Goal: Task Accomplishment & Management: Manage account settings

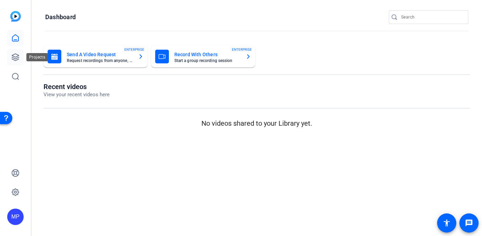
click at [20, 51] on link at bounding box center [15, 57] width 16 height 16
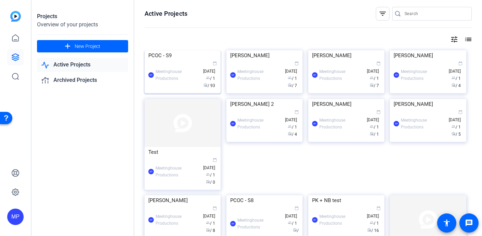
click at [183, 50] on img at bounding box center [183, 50] width 76 height 0
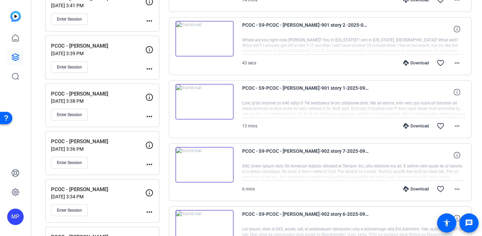
scroll to position [542, 0]
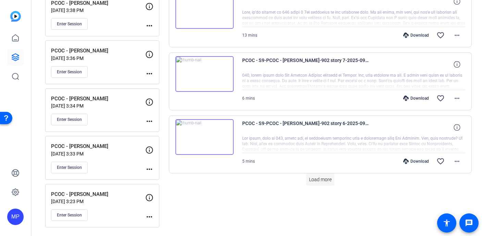
click at [322, 179] on span "Load more" at bounding box center [320, 179] width 23 height 7
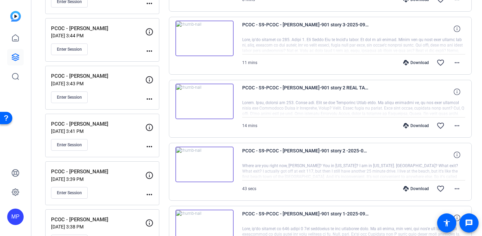
scroll to position [321, 0]
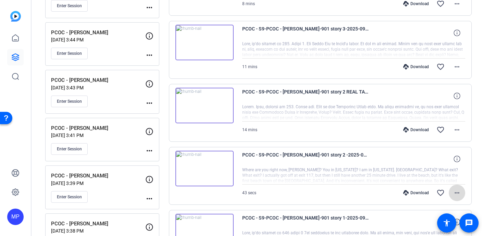
click at [457, 193] on mat-icon "more_horiz" at bounding box center [457, 193] width 8 height 8
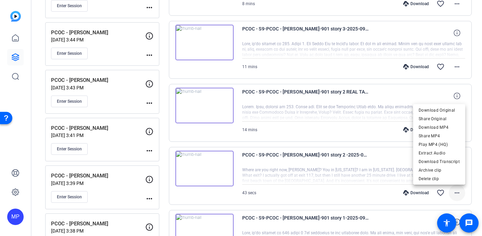
click at [457, 193] on div at bounding box center [241, 118] width 482 height 236
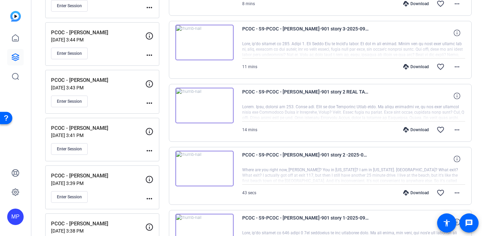
click at [208, 176] on img at bounding box center [205, 169] width 58 height 36
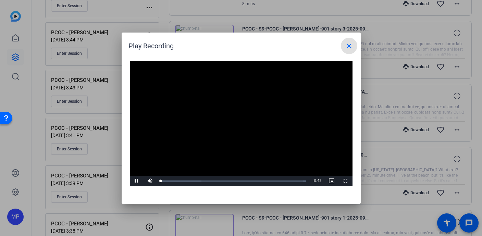
click at [226, 120] on video "Video Player" at bounding box center [241, 123] width 223 height 125
click at [351, 51] on span at bounding box center [349, 46] width 16 height 16
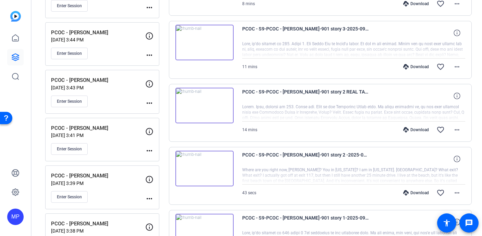
click at [202, 103] on img at bounding box center [205, 106] width 58 height 36
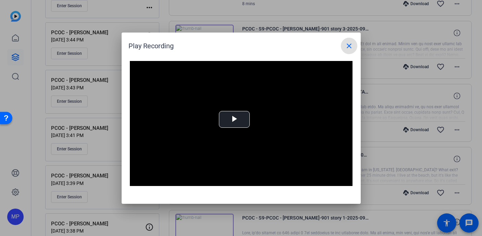
click at [347, 45] on mat-icon "close" at bounding box center [349, 46] width 8 height 8
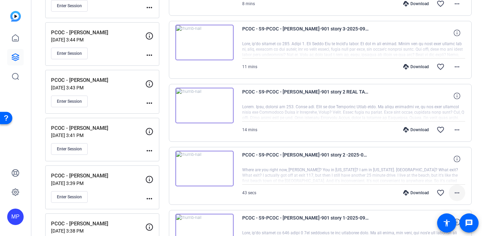
click at [459, 193] on mat-icon "more_horiz" at bounding box center [457, 193] width 8 height 8
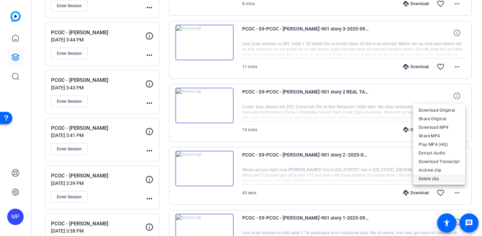
click at [448, 182] on span "Delete clip" at bounding box center [439, 179] width 41 height 8
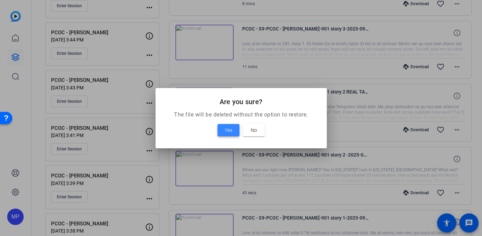
click at [224, 128] on span at bounding box center [229, 130] width 22 height 16
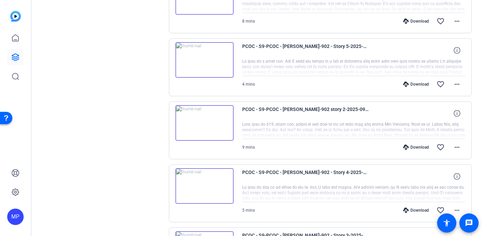
scroll to position [945, 0]
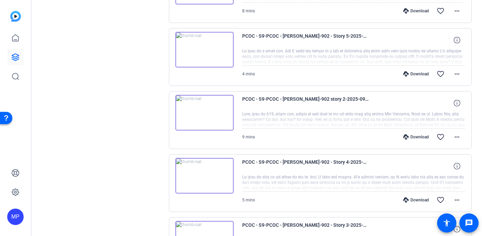
click at [200, 49] on img at bounding box center [205, 50] width 58 height 36
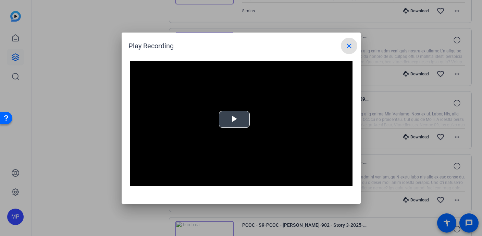
click at [230, 121] on div "Video Player is loading. Play Video Play Mute Current Time 0:00 / Duration -:- …" at bounding box center [241, 123] width 223 height 125
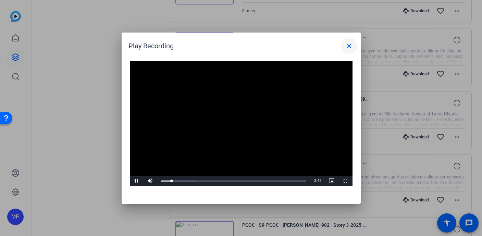
click at [352, 40] on span at bounding box center [349, 46] width 16 height 16
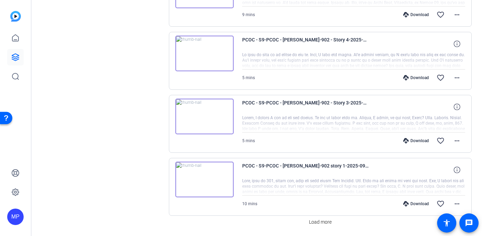
scroll to position [1090, 0]
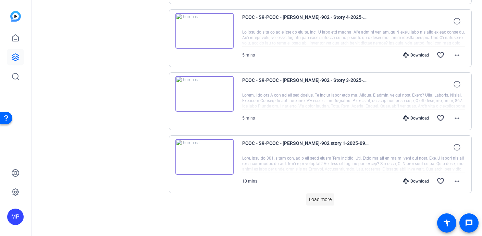
click at [318, 195] on span at bounding box center [321, 199] width 28 height 16
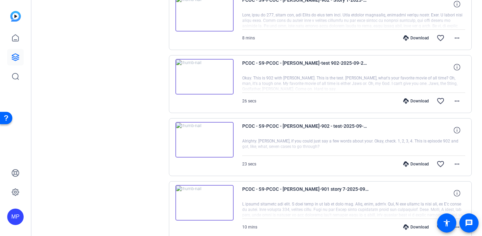
scroll to position [1424, 0]
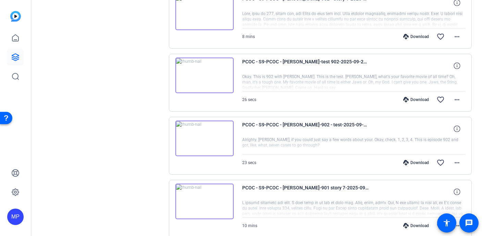
click at [194, 140] on img at bounding box center [205, 139] width 58 height 36
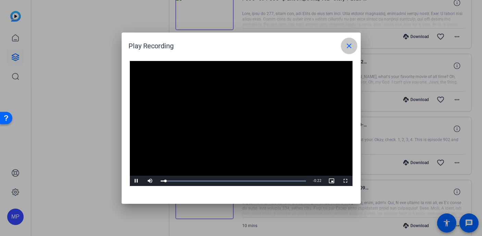
click at [347, 40] on span at bounding box center [349, 46] width 16 height 16
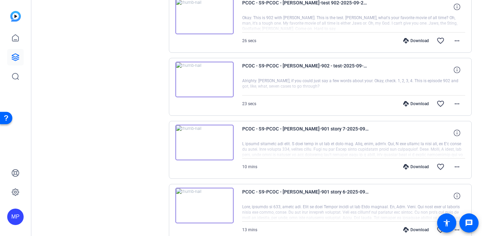
scroll to position [1492, 0]
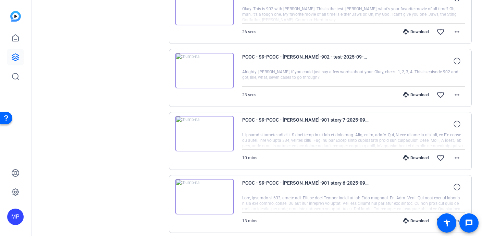
click at [207, 131] on img at bounding box center [205, 134] width 58 height 36
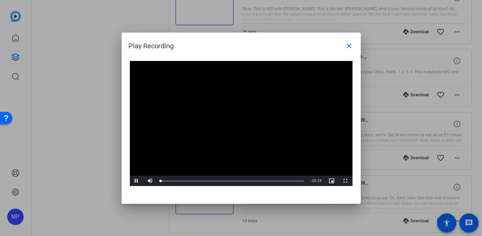
click at [235, 121] on div "Video Player is loading. Play Video Pause Mute Current Time 0:00 / Duration 10:…" at bounding box center [241, 123] width 223 height 125
click at [346, 42] on mat-icon "close" at bounding box center [349, 46] width 8 height 8
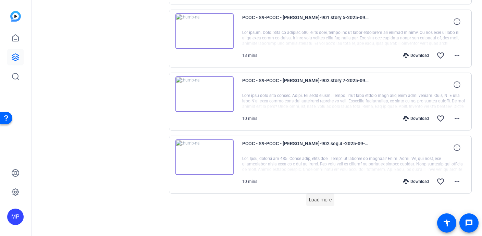
click at [312, 204] on span at bounding box center [321, 200] width 28 height 16
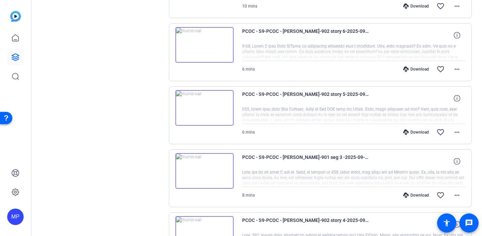
scroll to position [1773, 0]
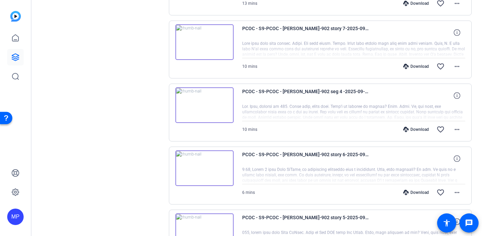
click at [204, 106] on img at bounding box center [205, 105] width 58 height 36
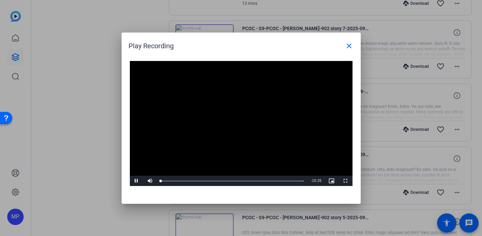
click at [232, 116] on video "Video Player" at bounding box center [241, 123] width 223 height 125
click at [134, 181] on span "Video Player" at bounding box center [137, 181] width 14 height 0
click at [346, 45] on mat-icon "close" at bounding box center [349, 46] width 8 height 8
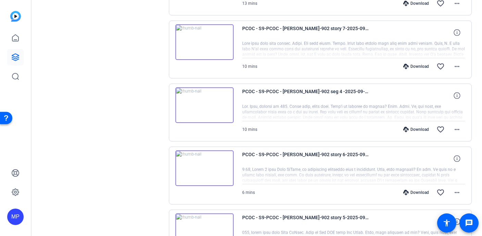
click at [199, 108] on img at bounding box center [205, 105] width 58 height 36
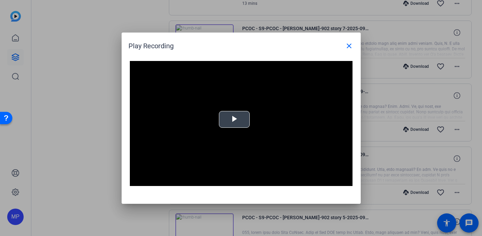
click at [235, 119] on span "Video Player" at bounding box center [235, 119] width 0 height 0
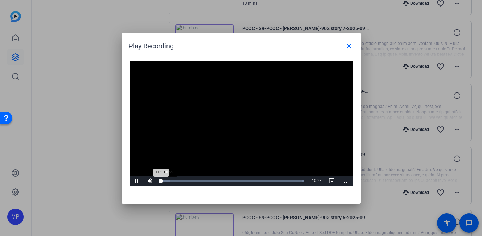
click at [167, 182] on div "Loaded : 100.00% 00:38 00:01" at bounding box center [232, 181] width 151 height 10
click at [164, 181] on div "Loaded : 100.00% 00:16 00:30" at bounding box center [234, 181] width 146 height 2
click at [163, 181] on div "00:11" at bounding box center [162, 181] width 3 height 2
click at [163, 181] on div "00:10" at bounding box center [162, 181] width 2 height 2
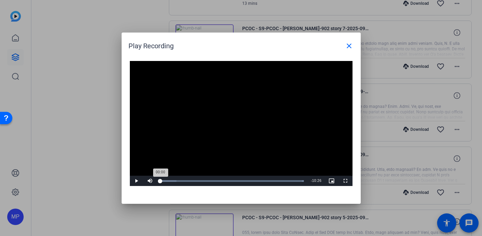
drag, startPoint x: 165, startPoint y: 182, endPoint x: 158, endPoint y: 182, distance: 6.2
click at [161, 182] on div "00:00" at bounding box center [161, 181] width 0 height 2
click at [136, 181] on span "Video Player" at bounding box center [137, 181] width 14 height 0
click at [347, 47] on mat-icon "close" at bounding box center [349, 46] width 8 height 8
